Goal: Navigation & Orientation: Find specific page/section

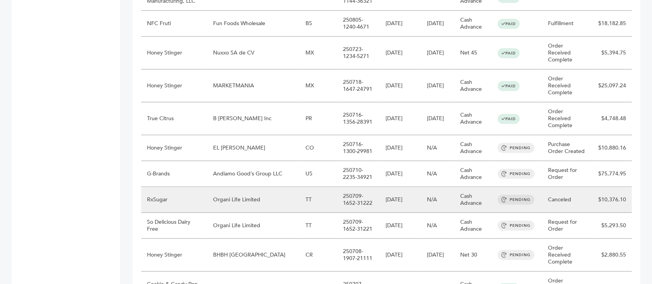
scroll to position [619, 0]
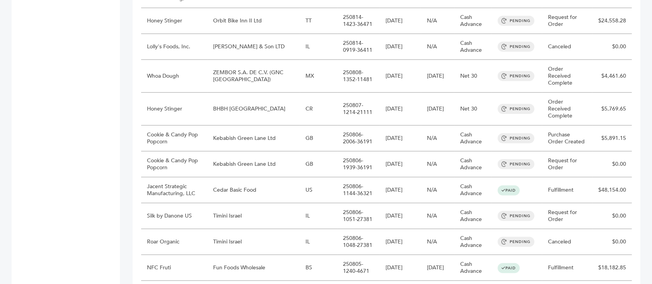
scroll to position [602, 0]
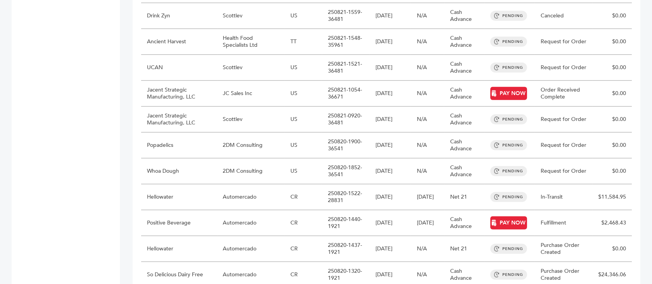
scroll to position [602, 0]
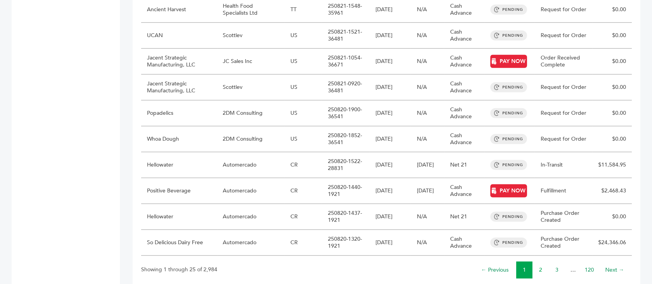
click at [542, 267] on link "2" at bounding box center [540, 270] width 3 height 7
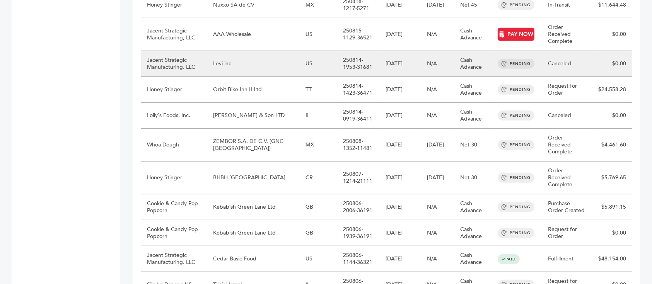
scroll to position [602, 0]
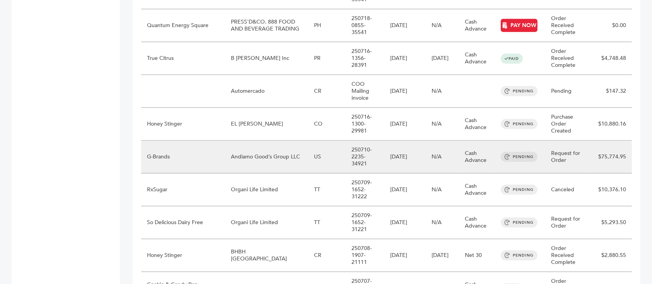
scroll to position [700, 0]
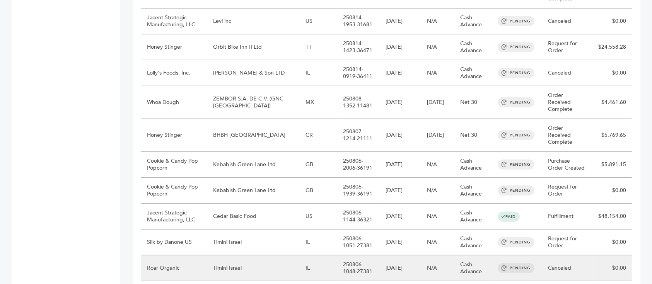
scroll to position [602, 0]
